Goal: Task Accomplishment & Management: Manage account settings

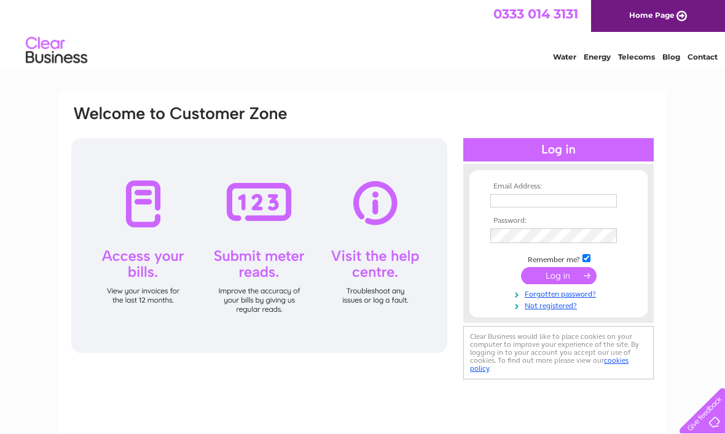
click at [551, 201] on input "text" at bounding box center [553, 201] width 126 height 14
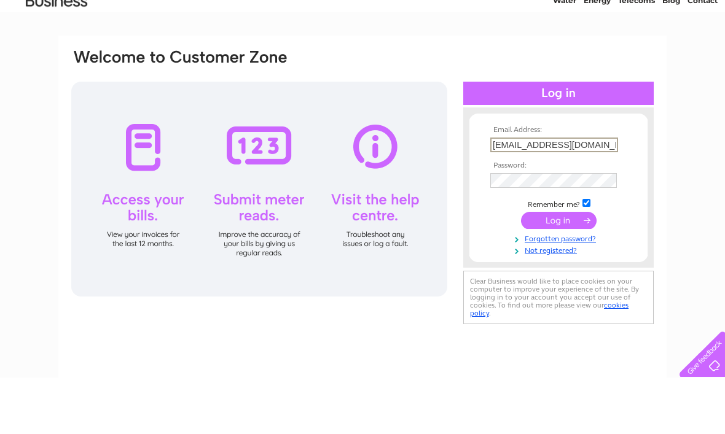
type input "Fennifach@hotmail.co.uk"
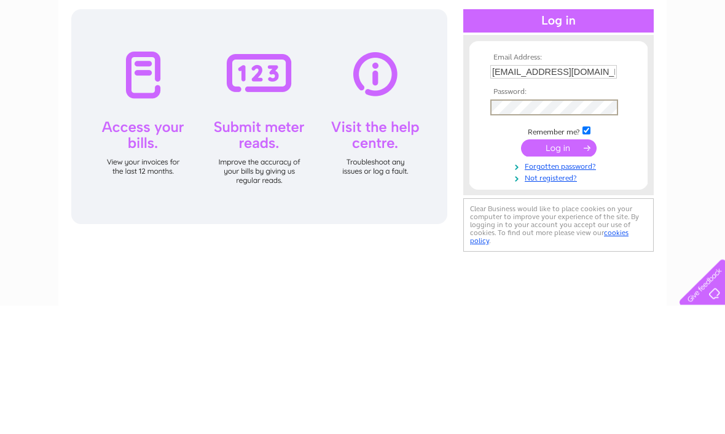
click at [560, 268] on input "submit" at bounding box center [559, 276] width 76 height 17
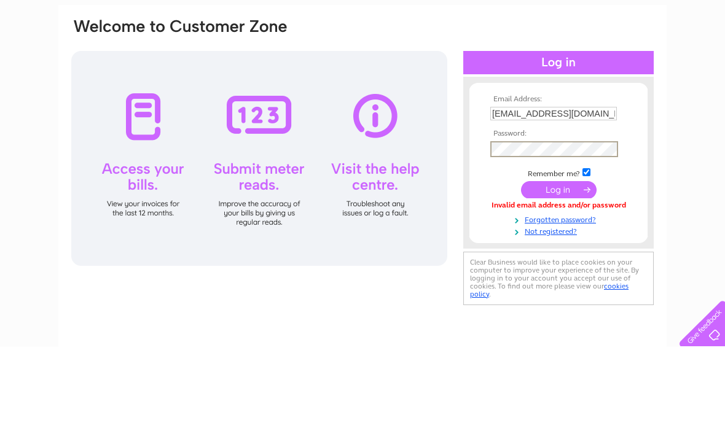
click at [568, 268] on input "submit" at bounding box center [559, 276] width 76 height 17
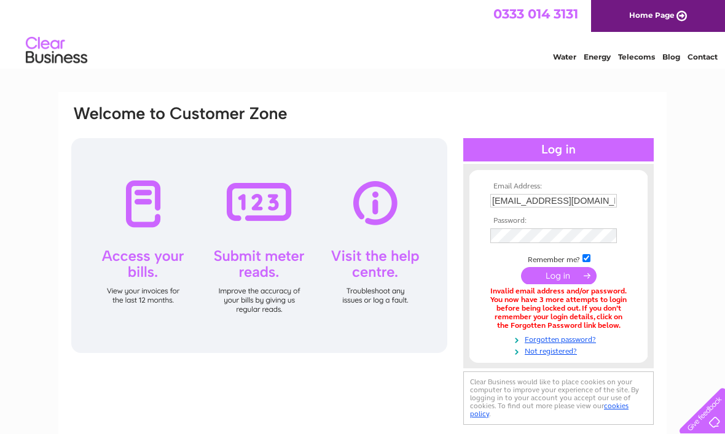
click at [587, 343] on link "Forgotten password?" at bounding box center [559, 339] width 139 height 12
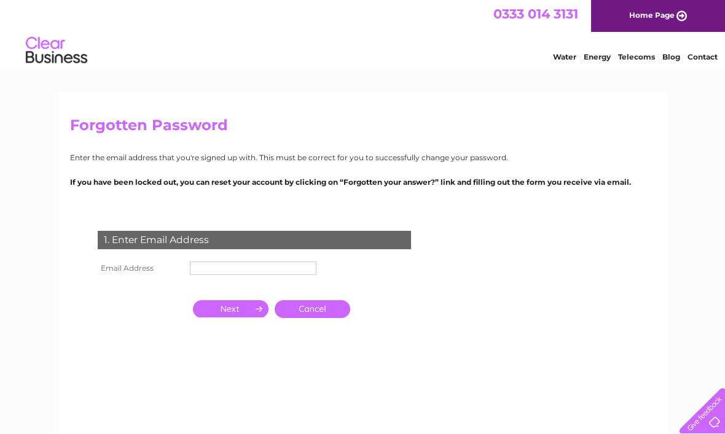
click at [237, 270] on input "text" at bounding box center [253, 269] width 126 height 14
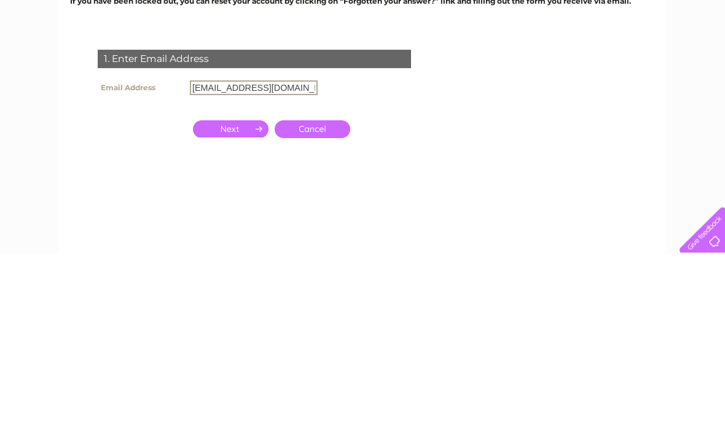
type input "[EMAIL_ADDRESS][DOMAIN_NAME]"
click at [236, 301] on input "button" at bounding box center [231, 309] width 76 height 17
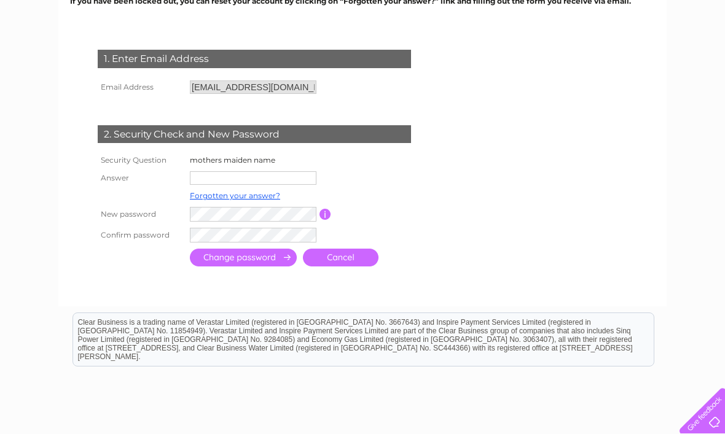
click at [234, 177] on input "text" at bounding box center [253, 178] width 126 height 14
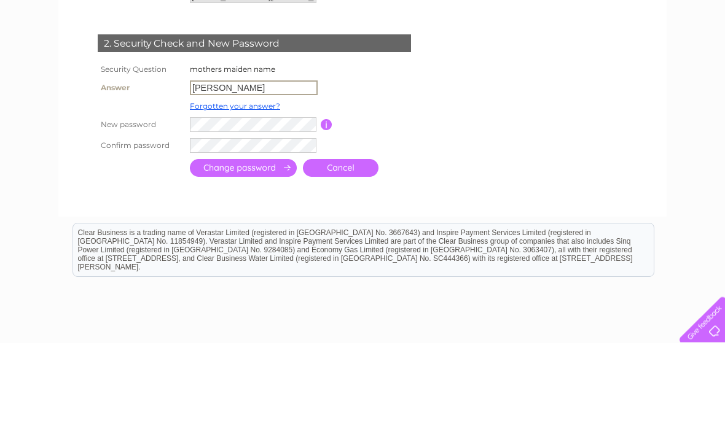
type input "davies"
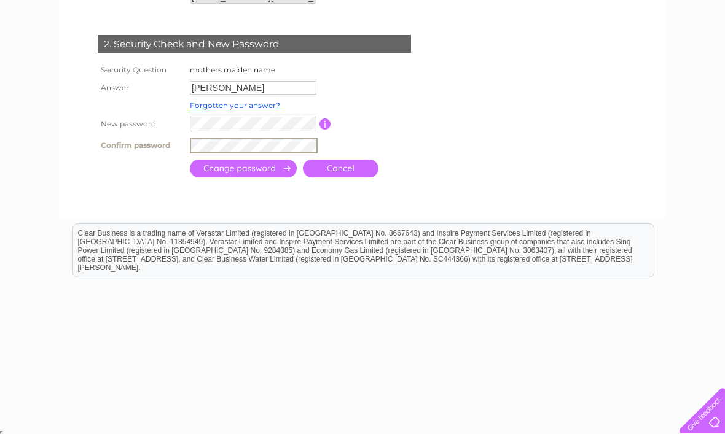
scroll to position [271, 0]
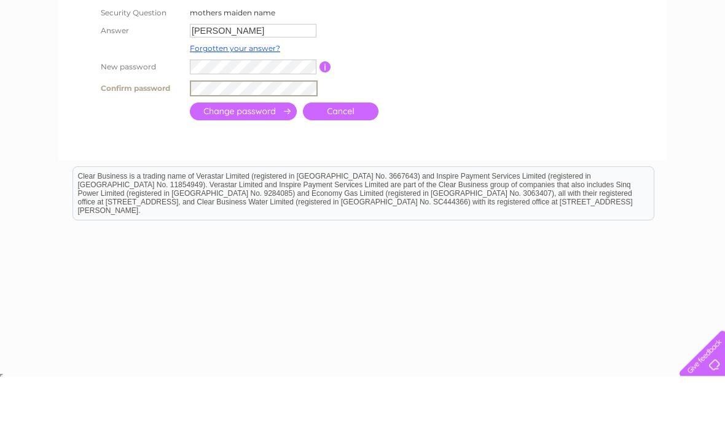
click at [276, 160] on input "submit" at bounding box center [243, 169] width 107 height 18
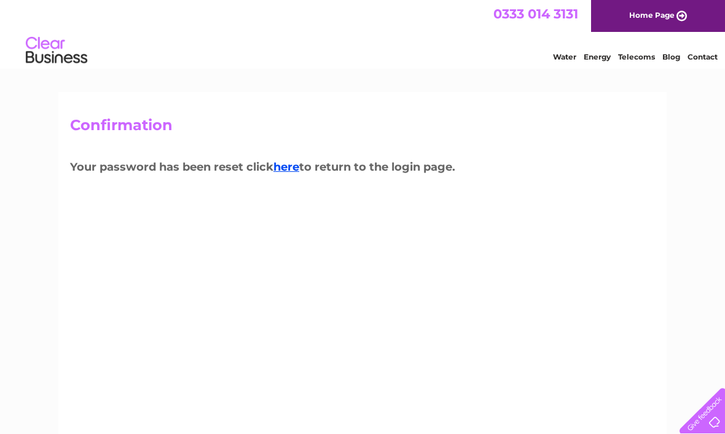
click at [295, 169] on link "here" at bounding box center [286, 167] width 26 height 14
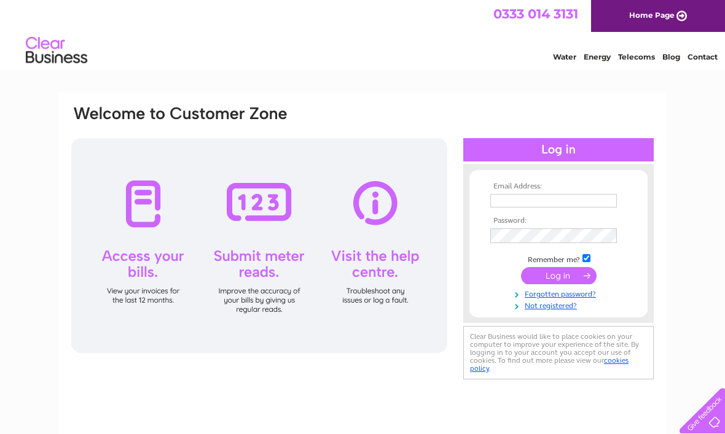
click at [533, 196] on input "text" at bounding box center [553, 201] width 126 height 14
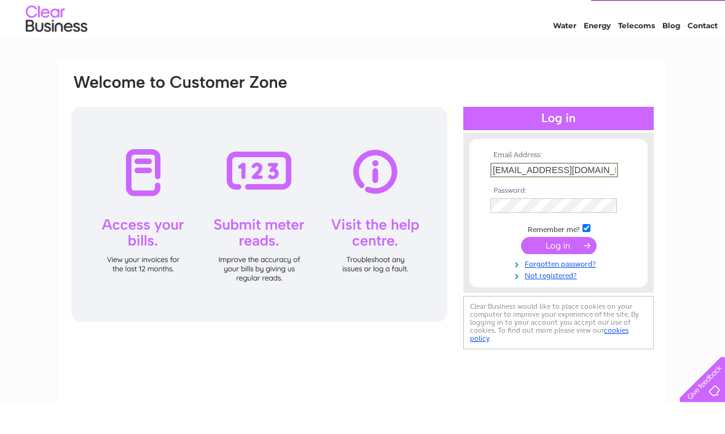
type input "fennifach@hotmail.co.uk"
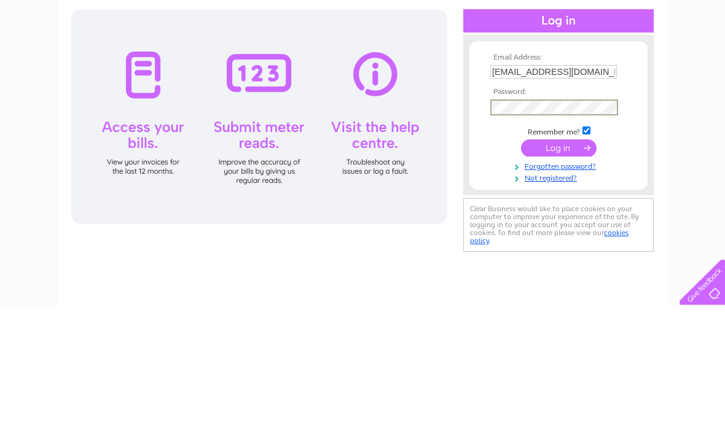
click at [567, 268] on input "submit" at bounding box center [559, 276] width 76 height 17
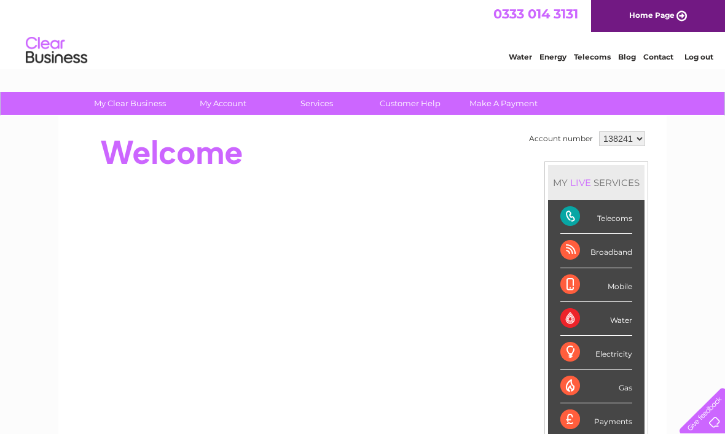
click at [639, 144] on select "138241" at bounding box center [622, 138] width 46 height 15
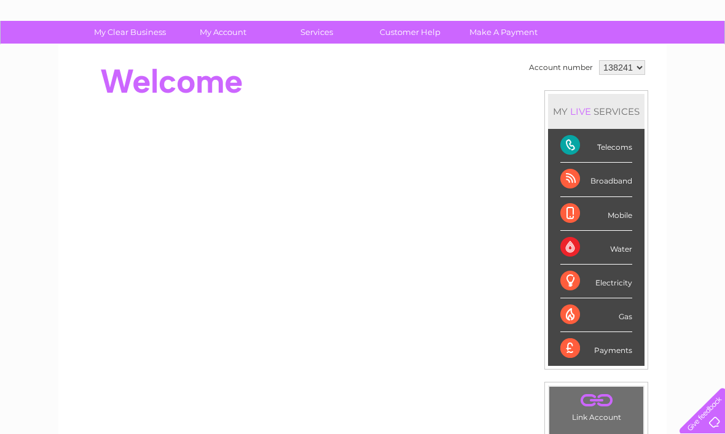
scroll to position [69, 0]
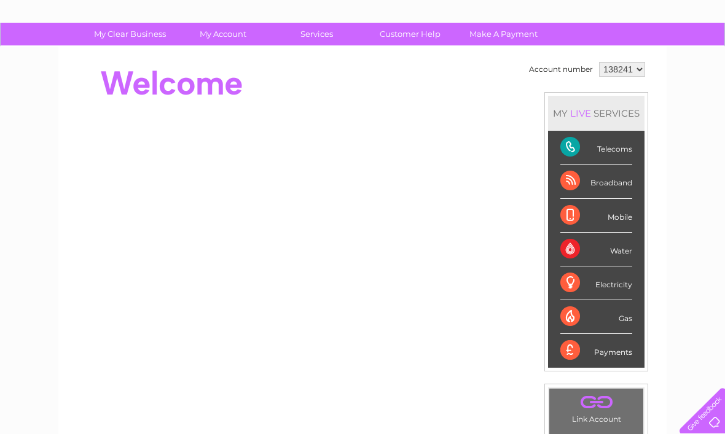
click at [617, 155] on div "Telecoms" at bounding box center [596, 148] width 72 height 34
click at [623, 154] on div "Telecoms" at bounding box center [596, 148] width 72 height 34
click at [602, 150] on div "Telecoms" at bounding box center [596, 148] width 72 height 34
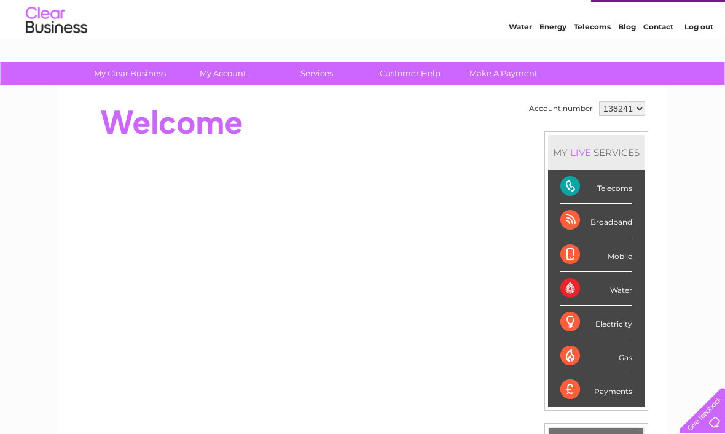
scroll to position [29, 0]
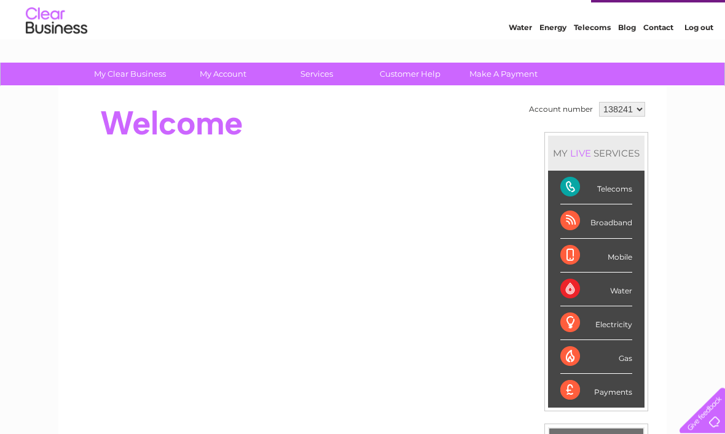
click at [577, 184] on div "Telecoms" at bounding box center [596, 188] width 72 height 34
click at [623, 190] on div "Telecoms" at bounding box center [596, 188] width 72 height 34
click at [615, 191] on div "Telecoms" at bounding box center [596, 188] width 72 height 34
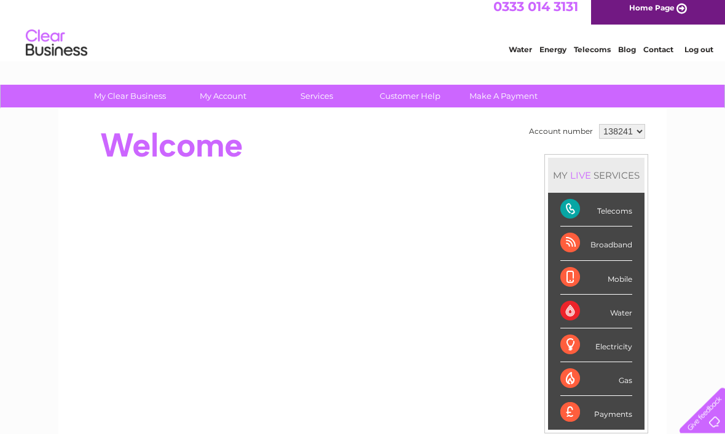
scroll to position [7, 0]
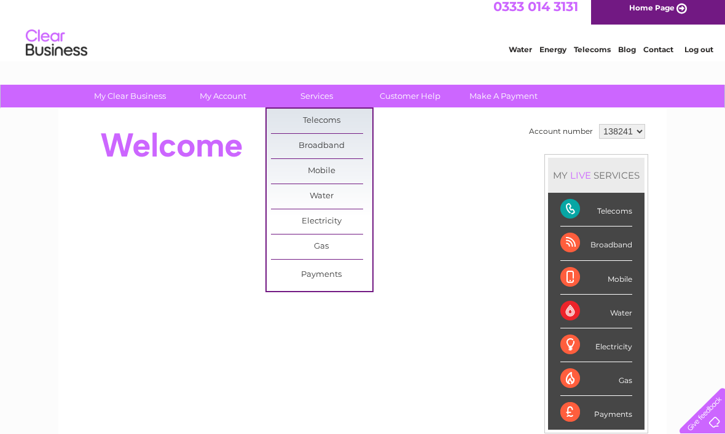
click at [335, 273] on link "Payments" at bounding box center [321, 275] width 101 height 25
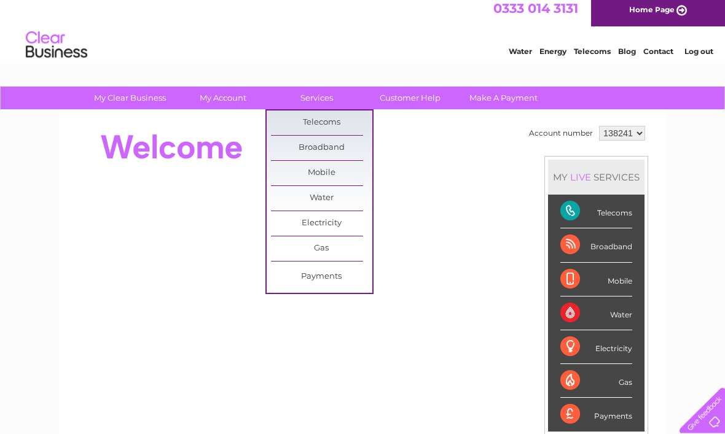
scroll to position [2, 0]
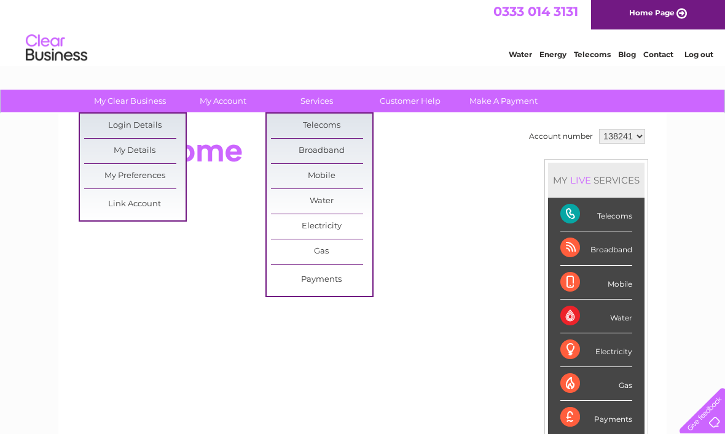
click at [158, 152] on link "My Details" at bounding box center [134, 151] width 101 height 25
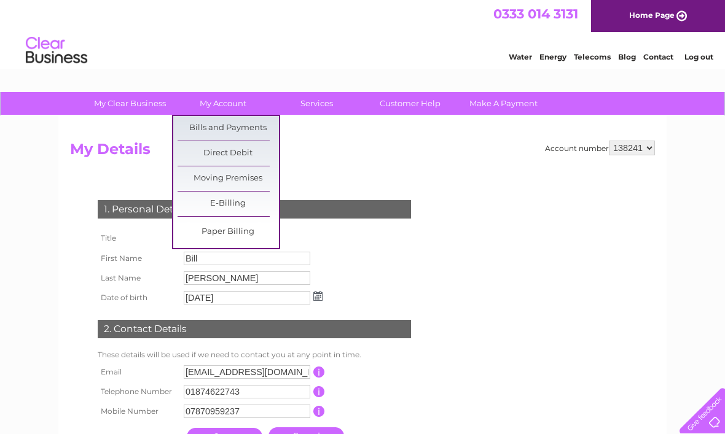
click at [246, 124] on link "Bills and Payments" at bounding box center [227, 128] width 101 height 25
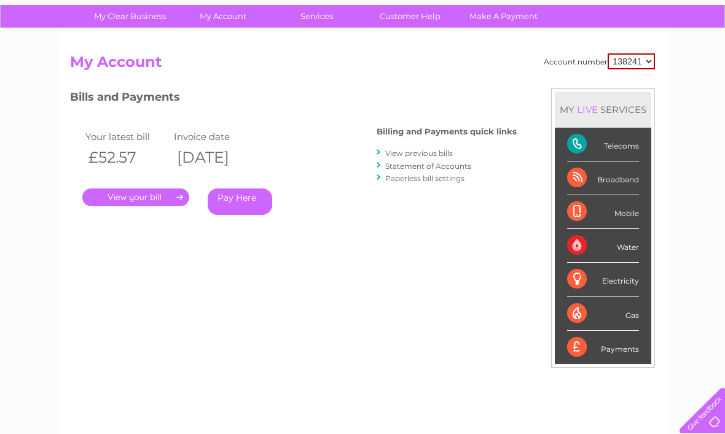
scroll to position [87, 0]
click at [416, 18] on link "Customer Help" at bounding box center [409, 16] width 101 height 23
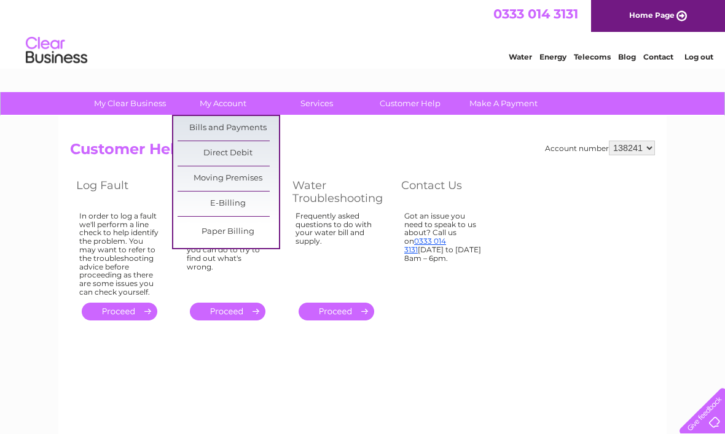
click at [247, 123] on link "Bills and Payments" at bounding box center [227, 128] width 101 height 25
click at [252, 155] on link "Direct Debit" at bounding box center [227, 153] width 101 height 25
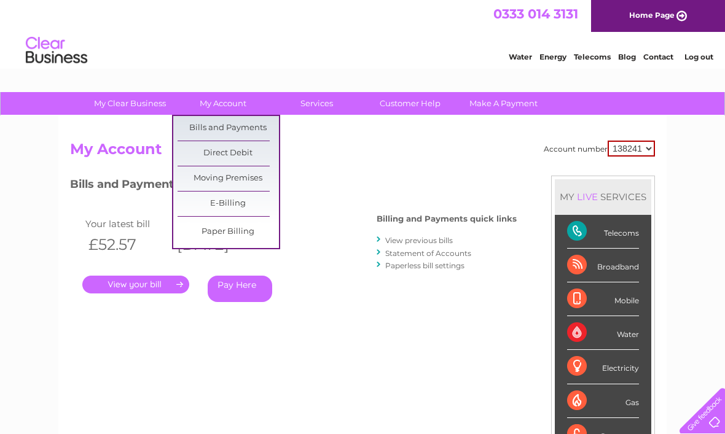
click at [260, 130] on link "Bills and Payments" at bounding box center [227, 128] width 101 height 25
click at [254, 154] on link "Direct Debit" at bounding box center [227, 153] width 101 height 25
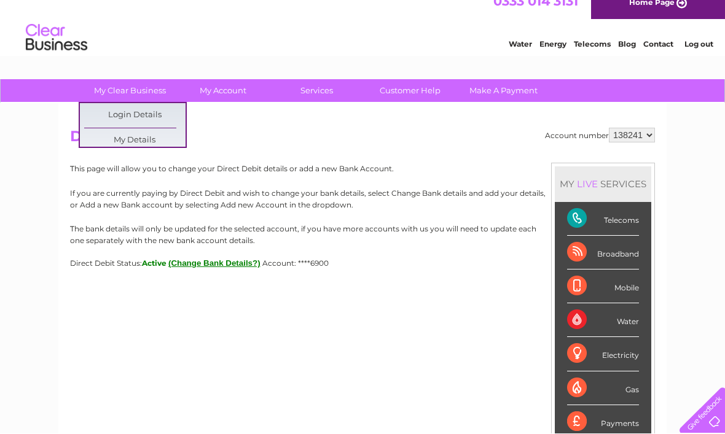
scroll to position [13, 0]
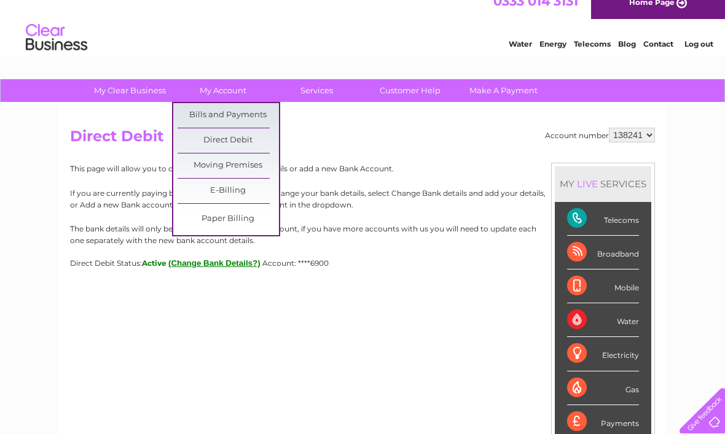
click at [253, 191] on link "E-Billing" at bounding box center [227, 191] width 101 height 25
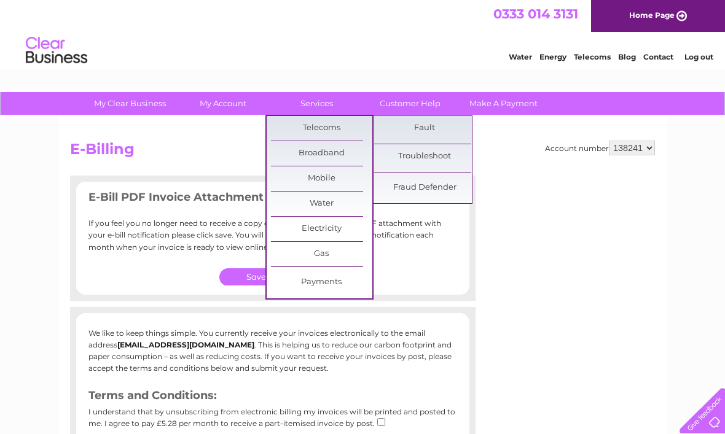
click at [193, 343] on p "We like to keep things simple. You currently receive your invoices electronical…" at bounding box center [272, 350] width 368 height 47
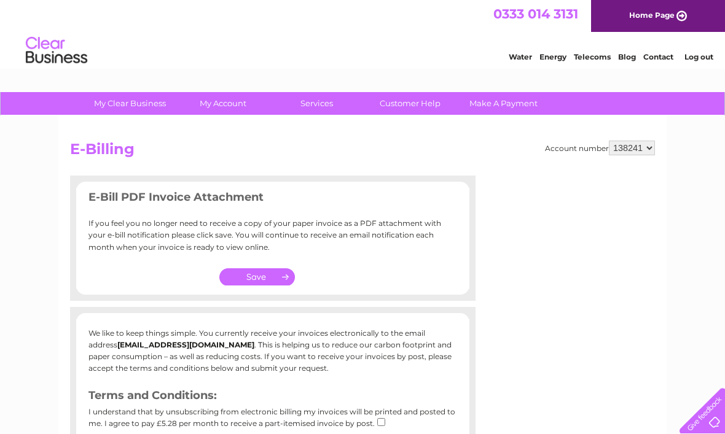
click at [663, 19] on link "Home Page" at bounding box center [658, 16] width 134 height 32
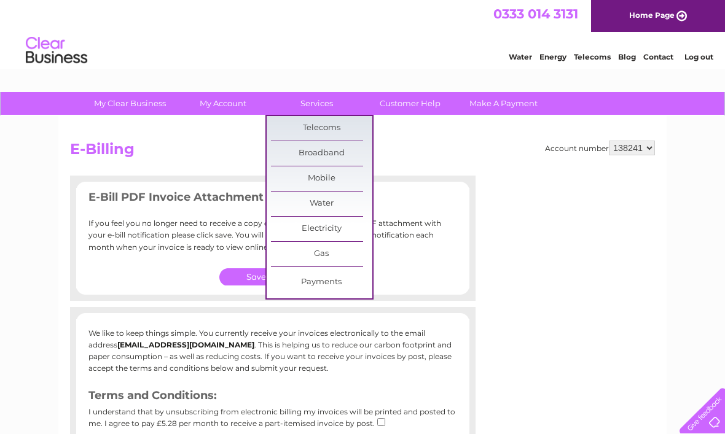
click at [414, 101] on link "Customer Help" at bounding box center [409, 103] width 101 height 23
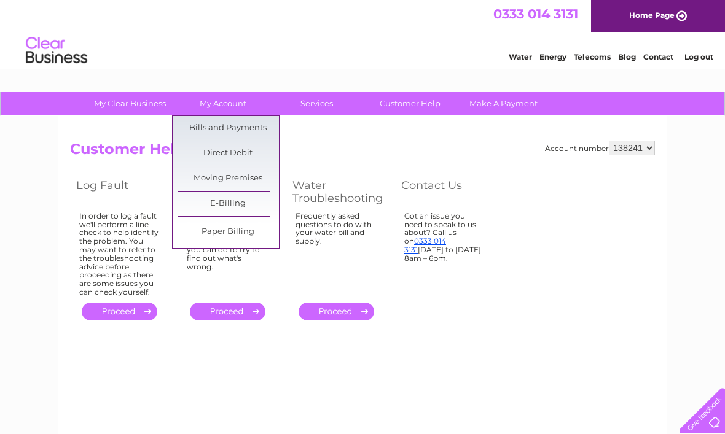
click at [251, 130] on link "Bills and Payments" at bounding box center [227, 128] width 101 height 25
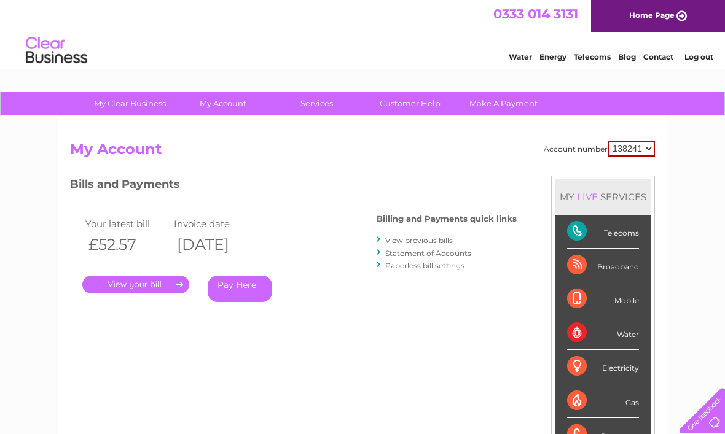
click at [141, 278] on link "." at bounding box center [135, 285] width 107 height 18
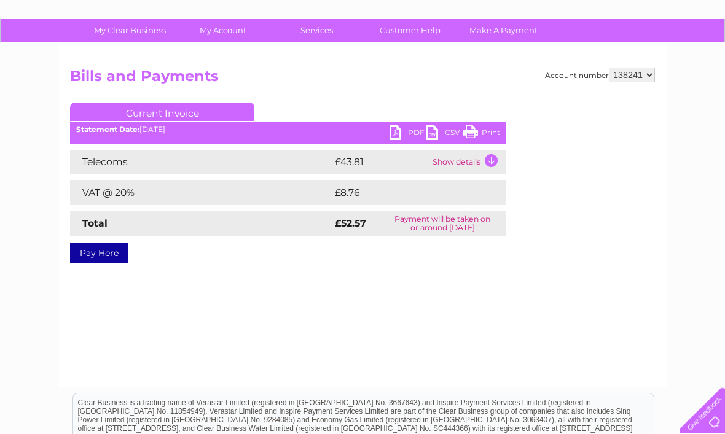
scroll to position [61, 0]
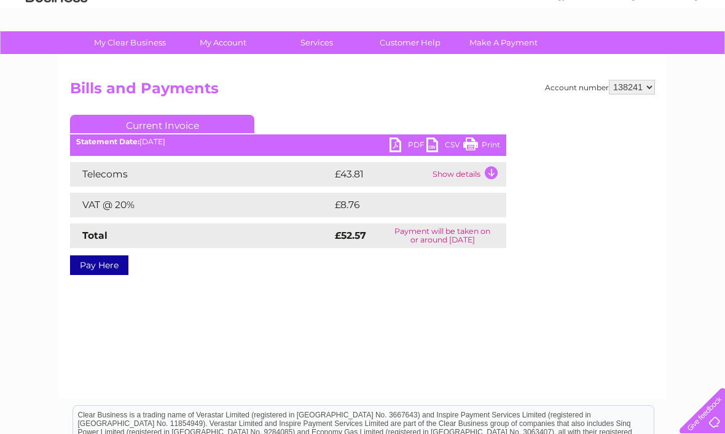
click at [401, 142] on link "PDF" at bounding box center [407, 147] width 37 height 18
